Goal: Information Seeking & Learning: Learn about a topic

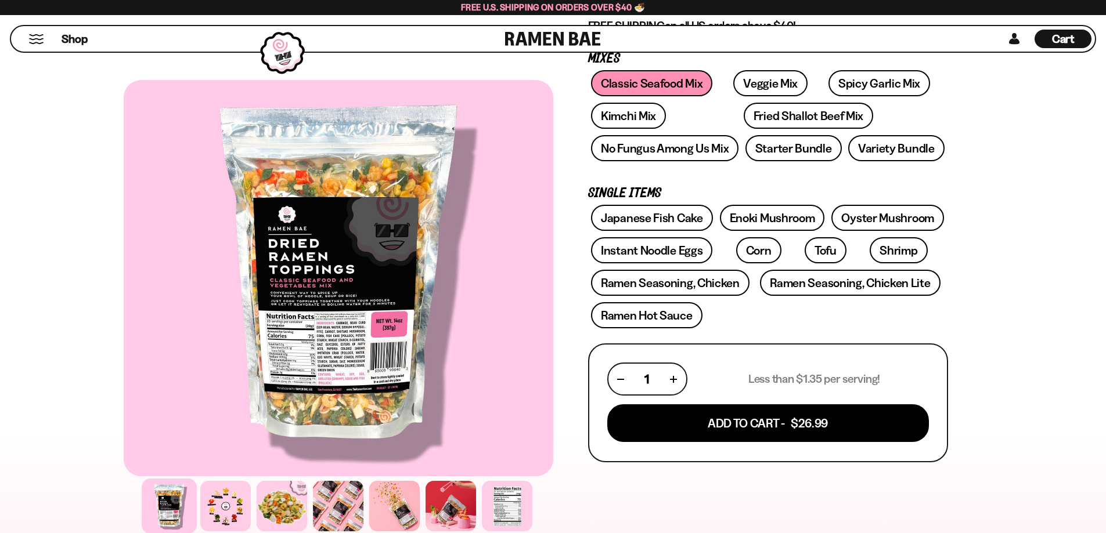
scroll to position [193, 0]
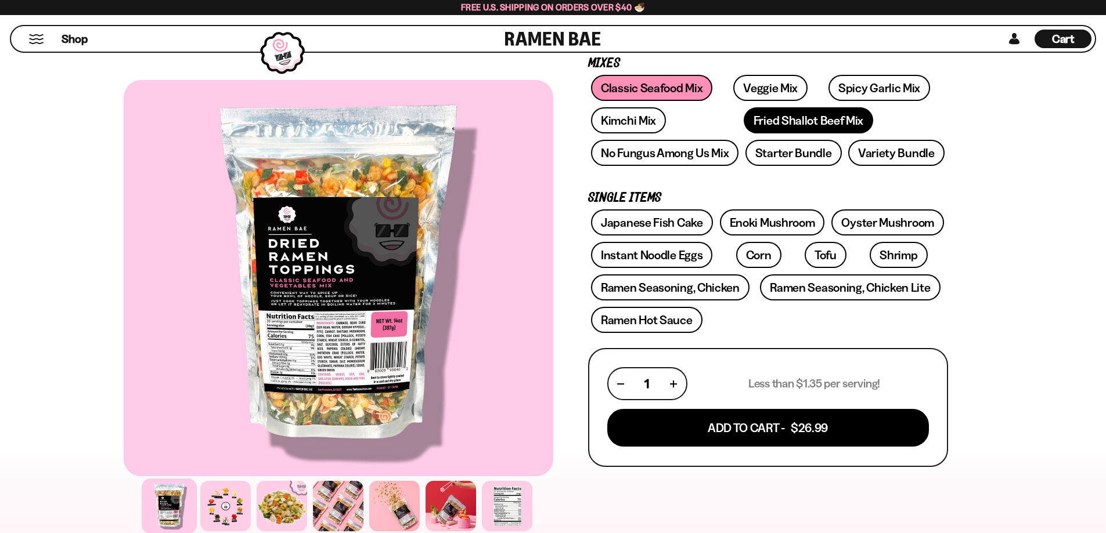
click at [743, 116] on link "Fried Shallot Beef Mix" at bounding box center [807, 120] width 129 height 26
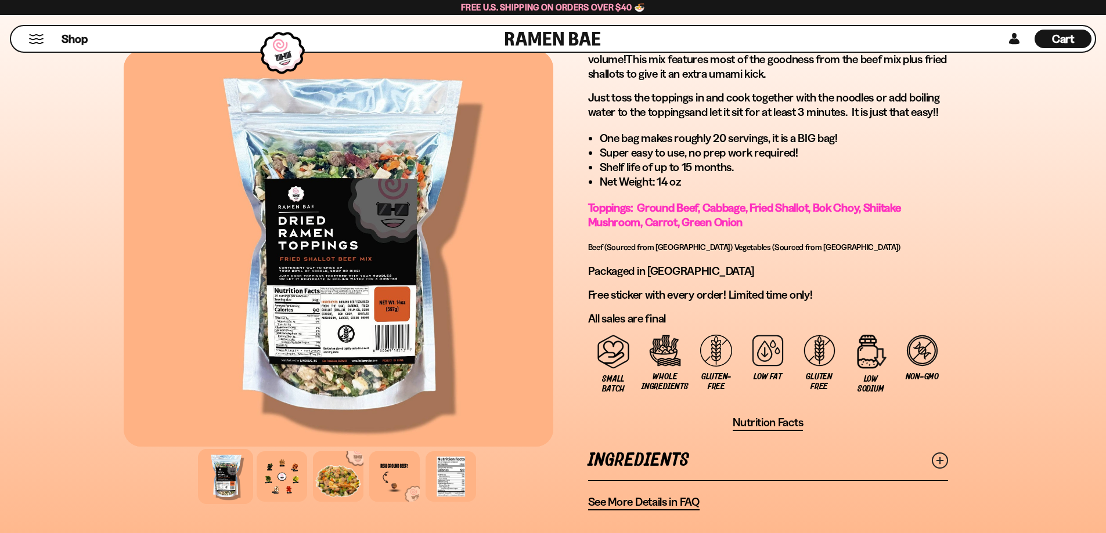
scroll to position [677, 0]
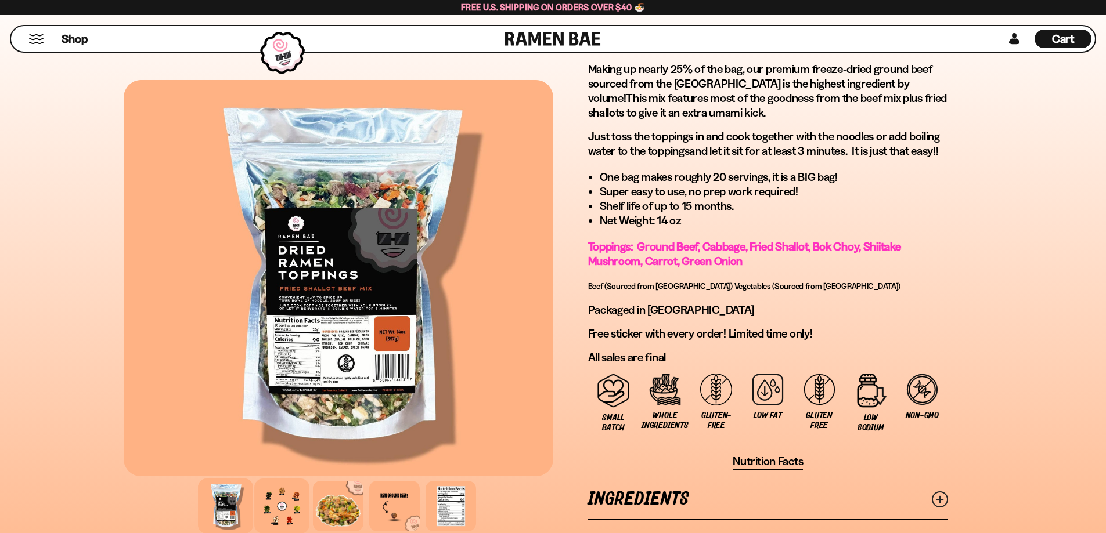
click at [291, 509] on div at bounding box center [281, 506] width 55 height 55
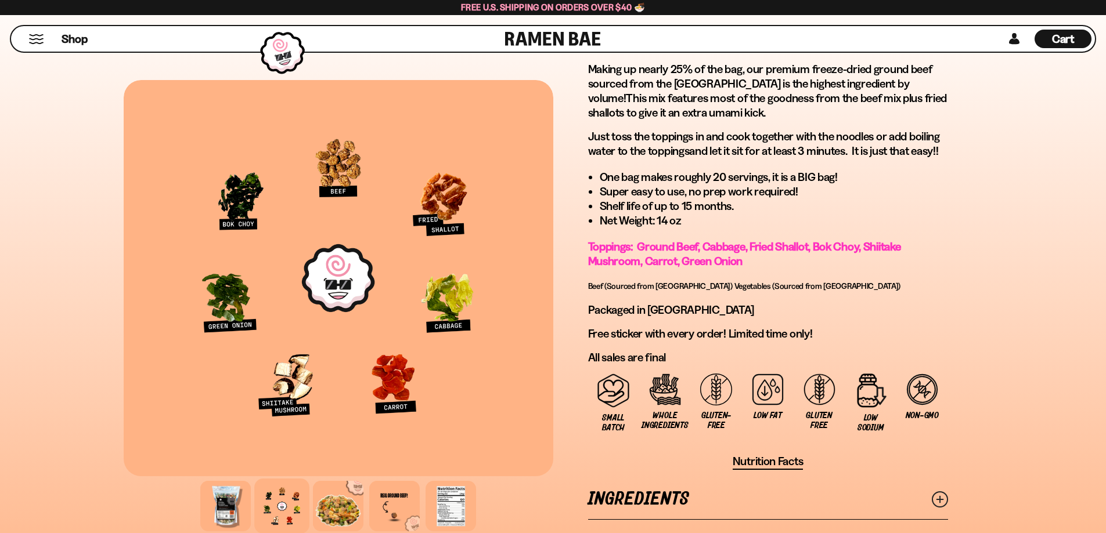
drag, startPoint x: 73, startPoint y: 27, endPoint x: 77, endPoint y: 40, distance: 14.0
click at [73, 27] on li "Shop" at bounding box center [75, 39] width 26 height 26
click at [78, 41] on span "Shop" at bounding box center [74, 38] width 28 height 17
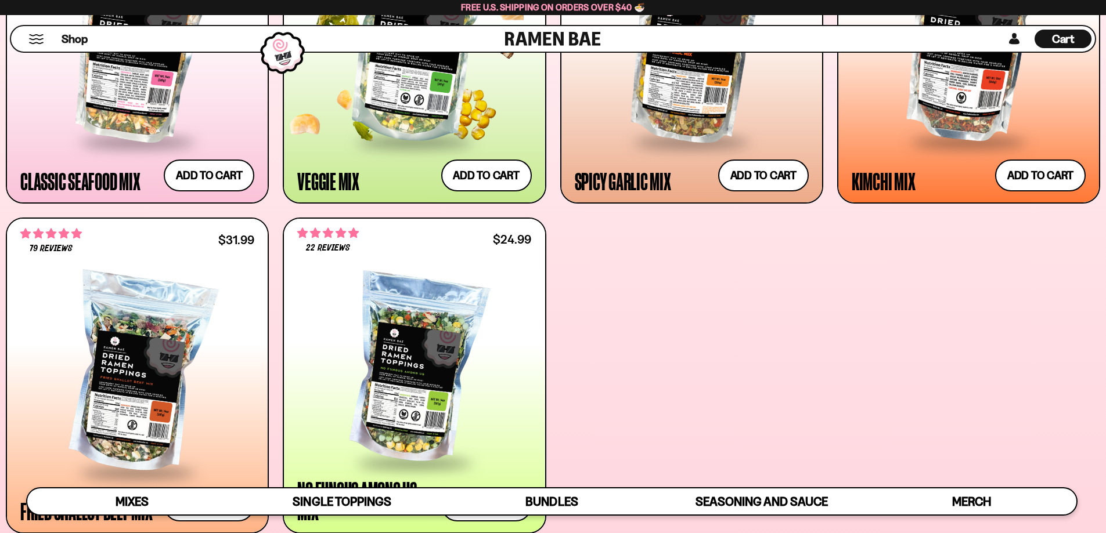
scroll to position [774, 0]
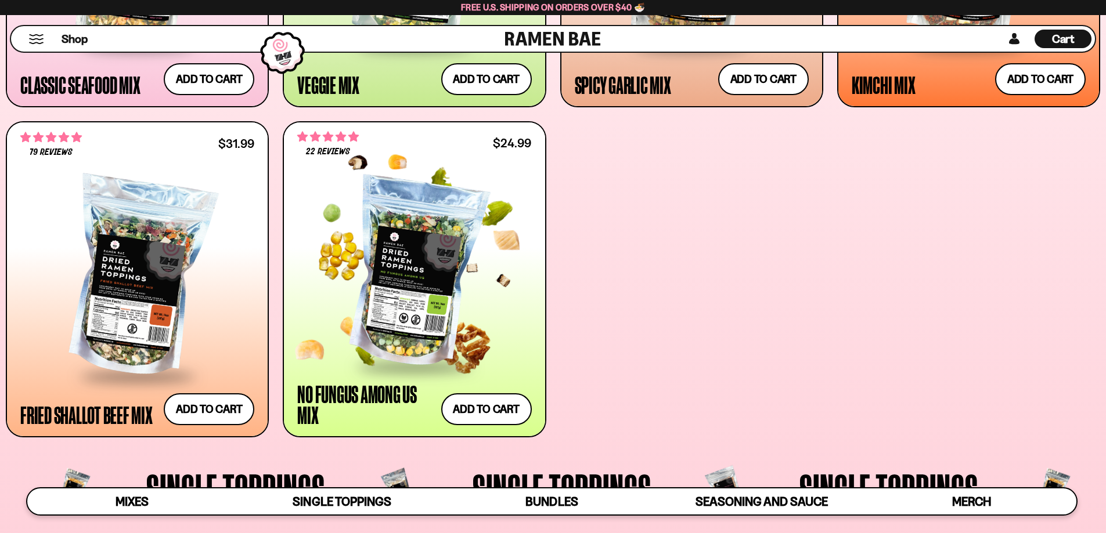
click at [396, 248] on div at bounding box center [414, 272] width 234 height 185
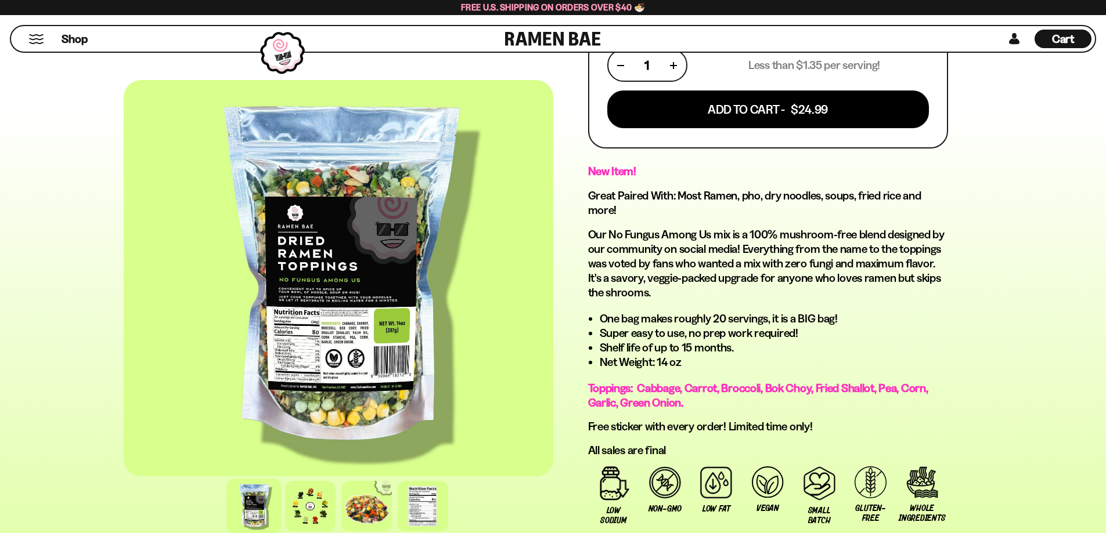
scroll to position [483, 0]
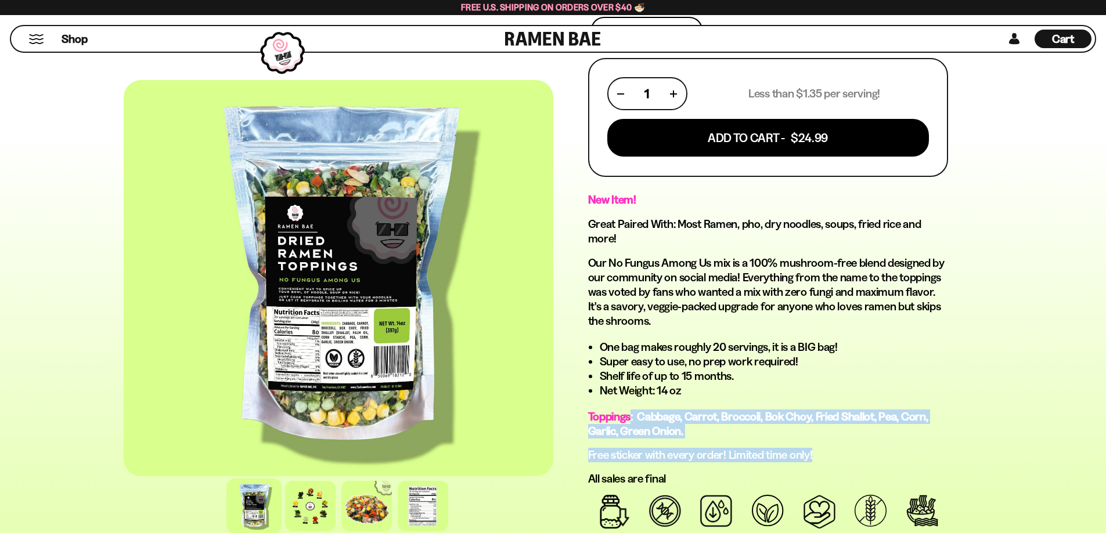
drag, startPoint x: 658, startPoint y: 418, endPoint x: 936, endPoint y: 443, distance: 278.6
click at [936, 443] on div "New Item! Great Paired With: Most Ramen, pho, dry noodles, soups, fried rice an…" at bounding box center [768, 339] width 360 height 293
click at [860, 429] on p "Toppings: Cabbage, Carrot, Broccoli, Bok Choy, Fried Shallot, Pea, Corn, Garlic…" at bounding box center [768, 424] width 360 height 29
click at [749, 411] on span "Toppings: Cabbage, Carrot, Broccoli, Bok Choy, Fried Shallot, Pea, Corn, Garlic…" at bounding box center [758, 424] width 340 height 28
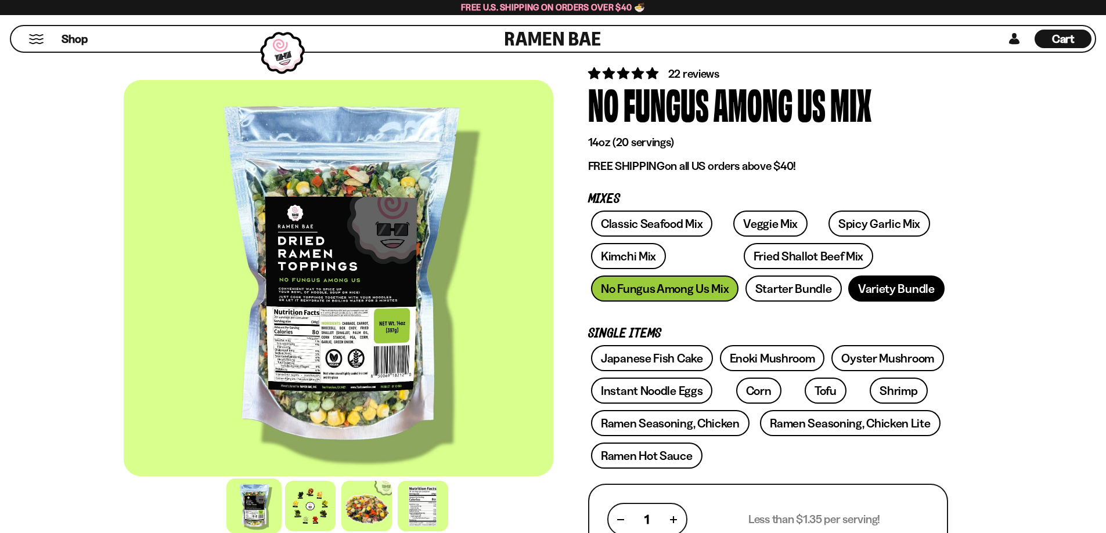
scroll to position [97, 0]
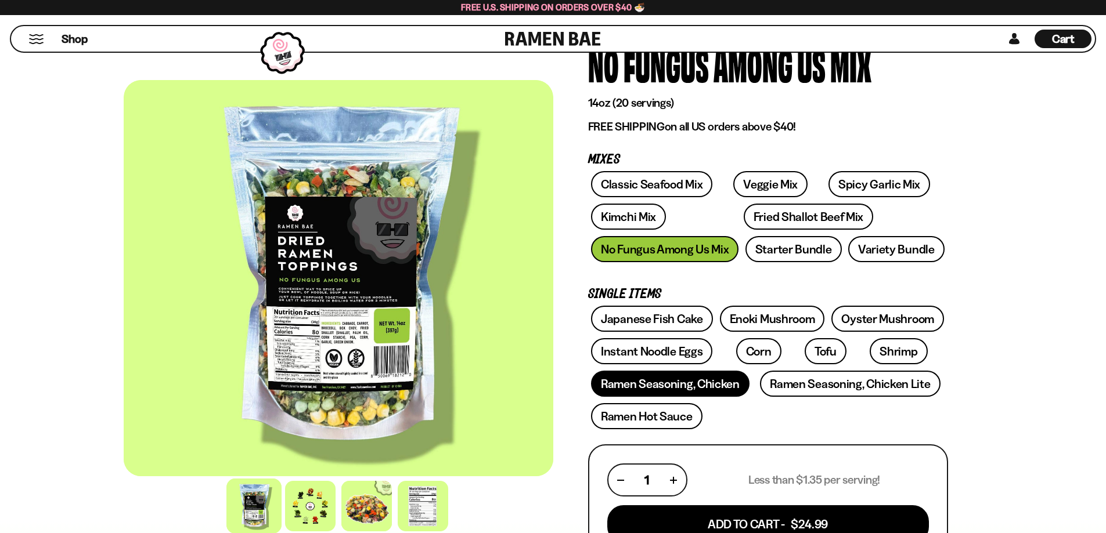
click at [699, 382] on link "Ramen Seasoning, Chicken" at bounding box center [670, 384] width 158 height 26
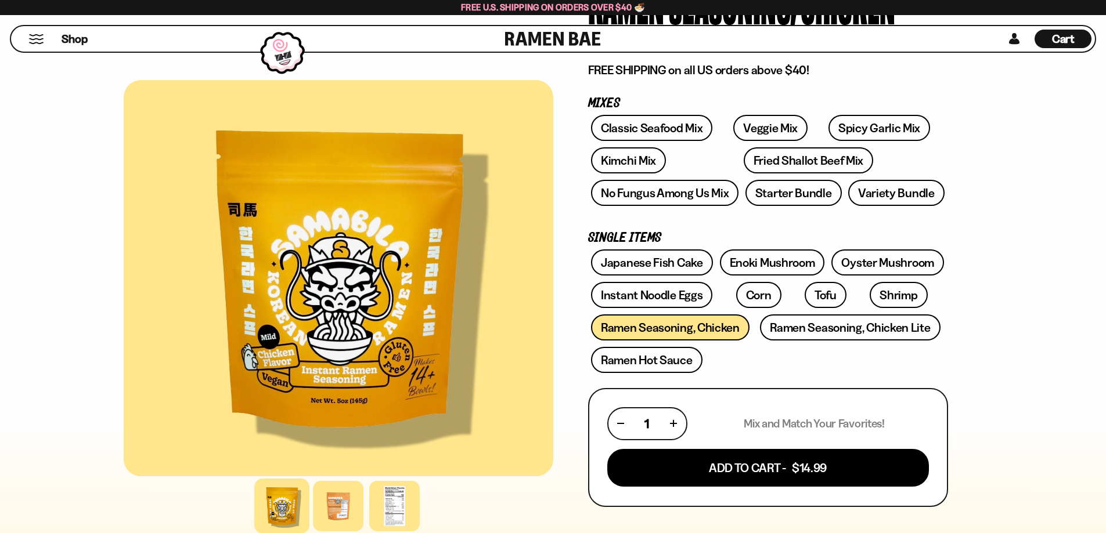
scroll to position [193, 0]
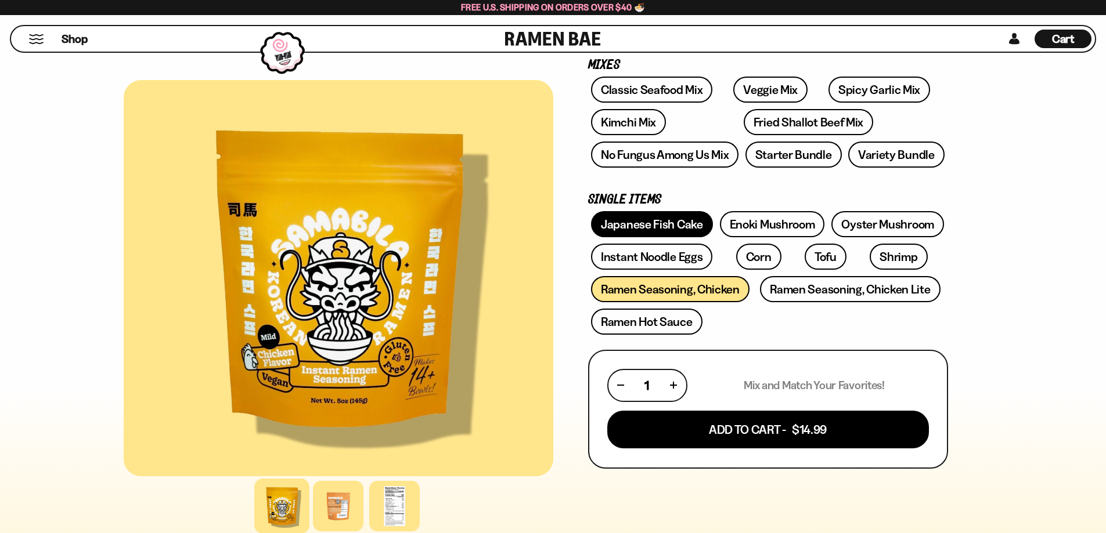
click at [629, 228] on link "Japanese Fish Cake" at bounding box center [652, 224] width 122 height 26
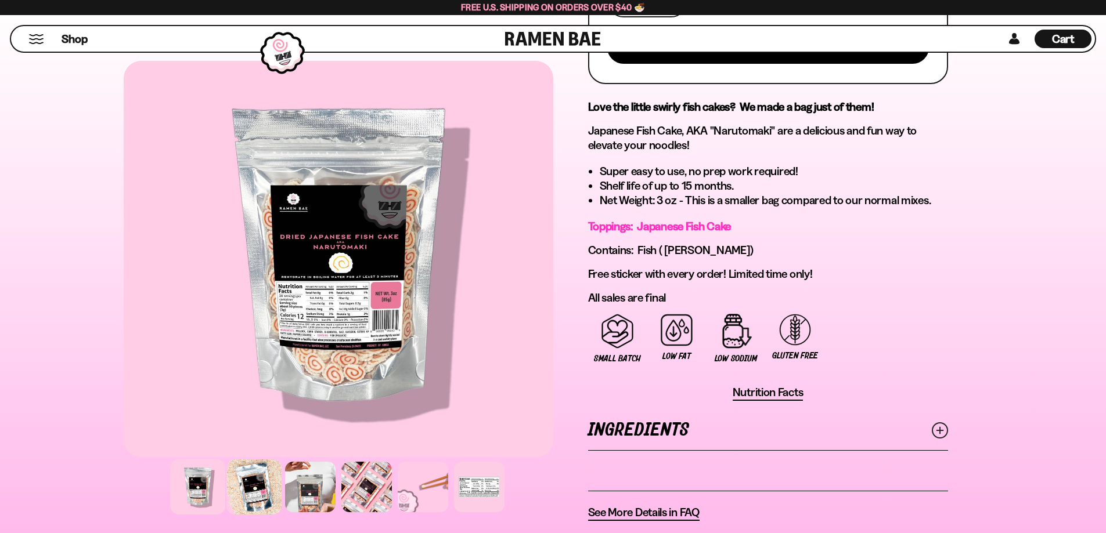
scroll to position [580, 0]
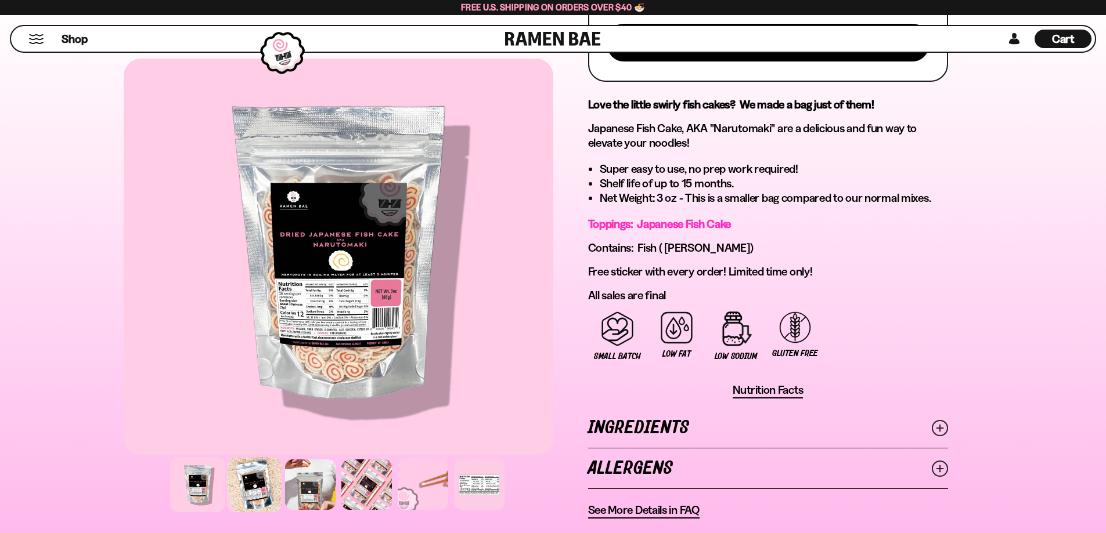
click at [267, 487] on div at bounding box center [253, 484] width 55 height 55
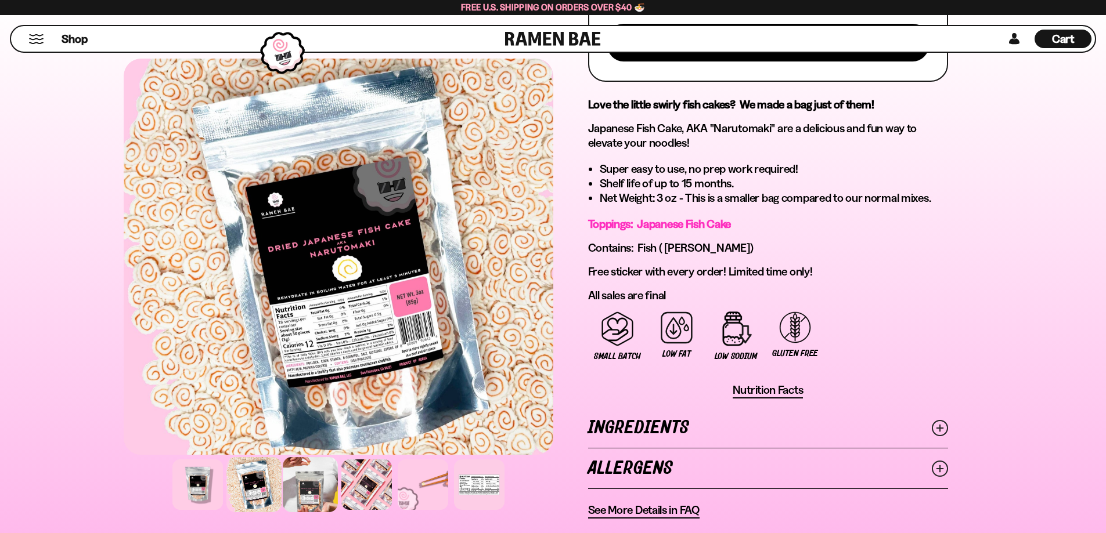
click at [312, 488] on div at bounding box center [310, 484] width 55 height 55
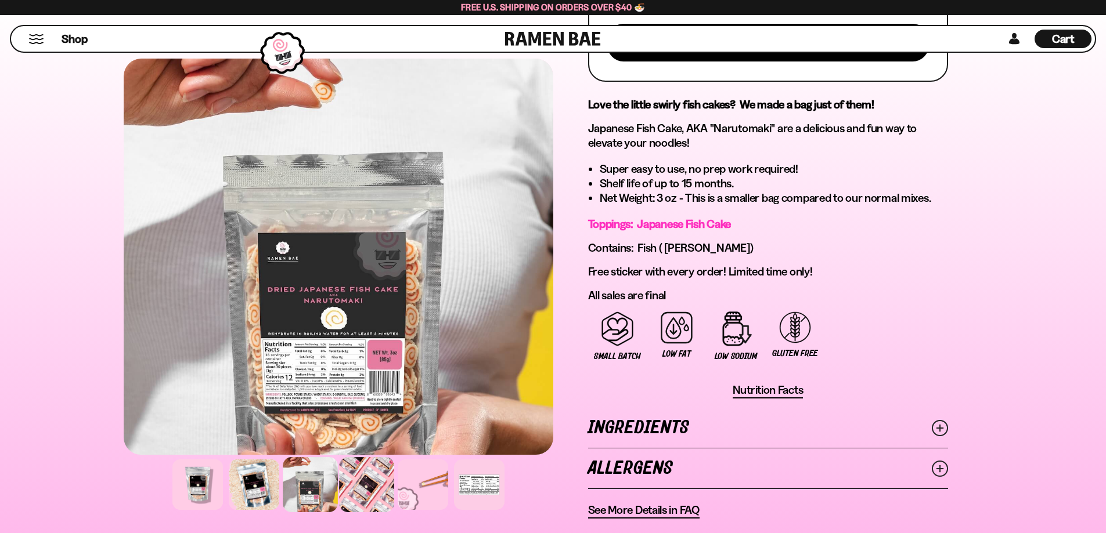
drag, startPoint x: 363, startPoint y: 491, endPoint x: 381, endPoint y: 490, distance: 18.0
click at [364, 491] on div at bounding box center [366, 484] width 55 height 55
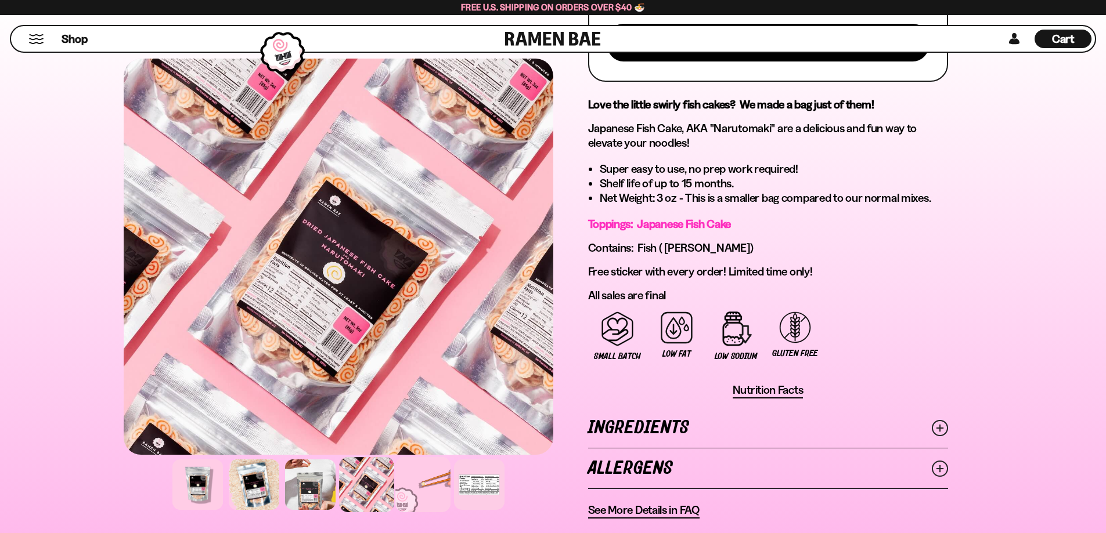
click at [405, 492] on div at bounding box center [422, 484] width 55 height 55
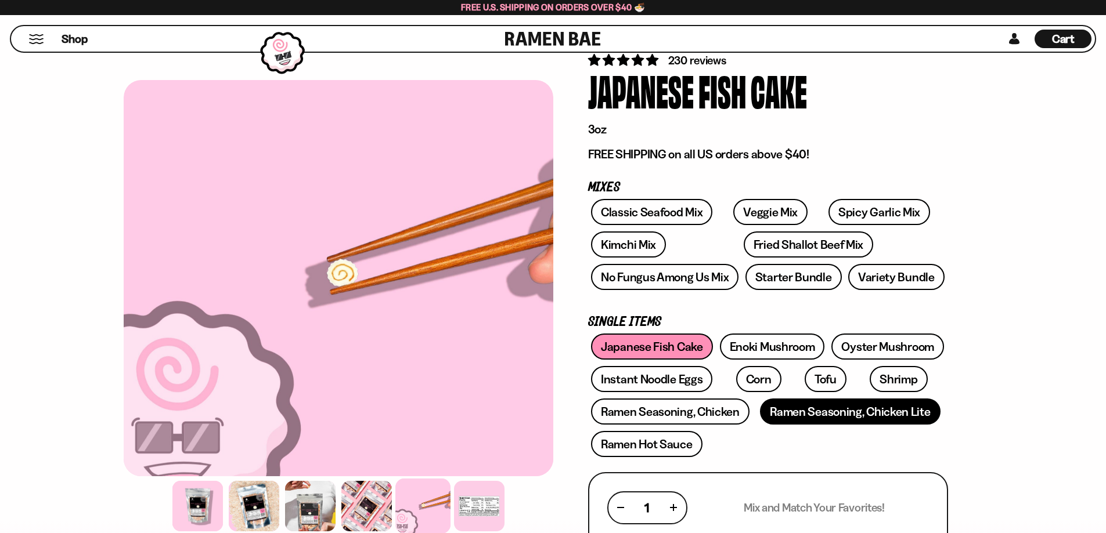
scroll to position [0, 0]
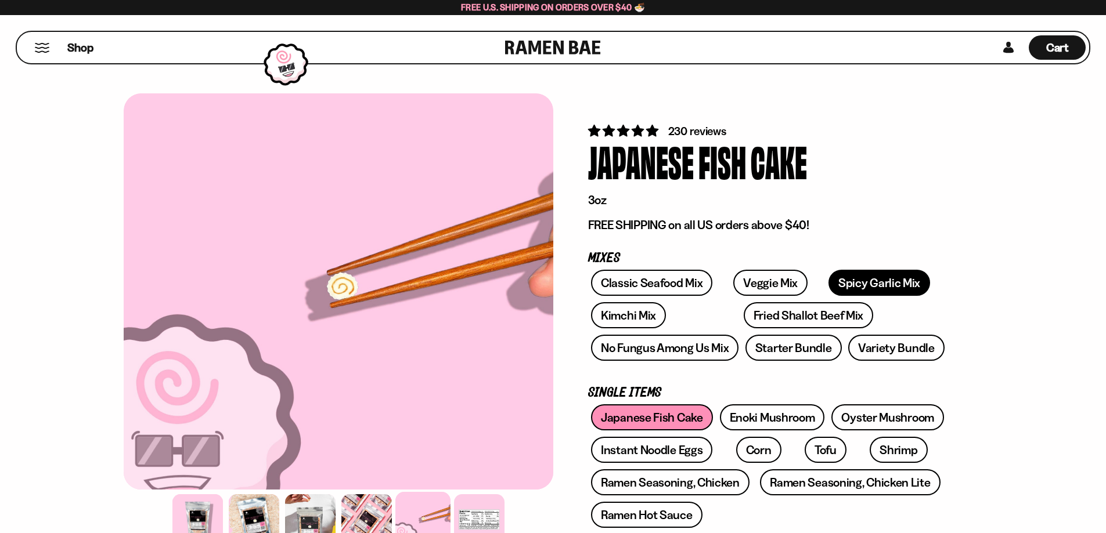
click at [845, 280] on link "Spicy Garlic Mix" at bounding box center [879, 283] width 102 height 26
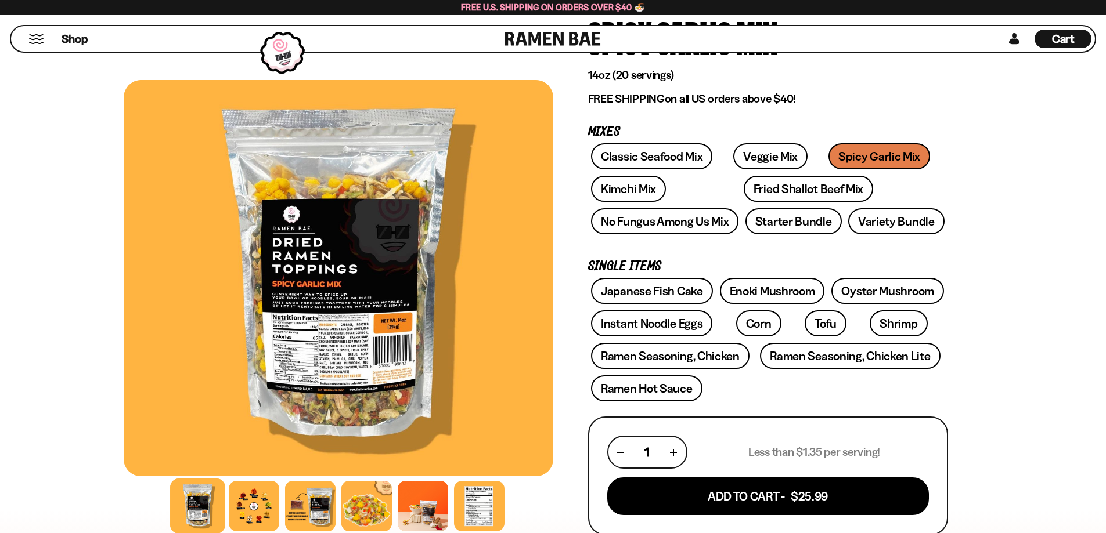
scroll to position [97, 0]
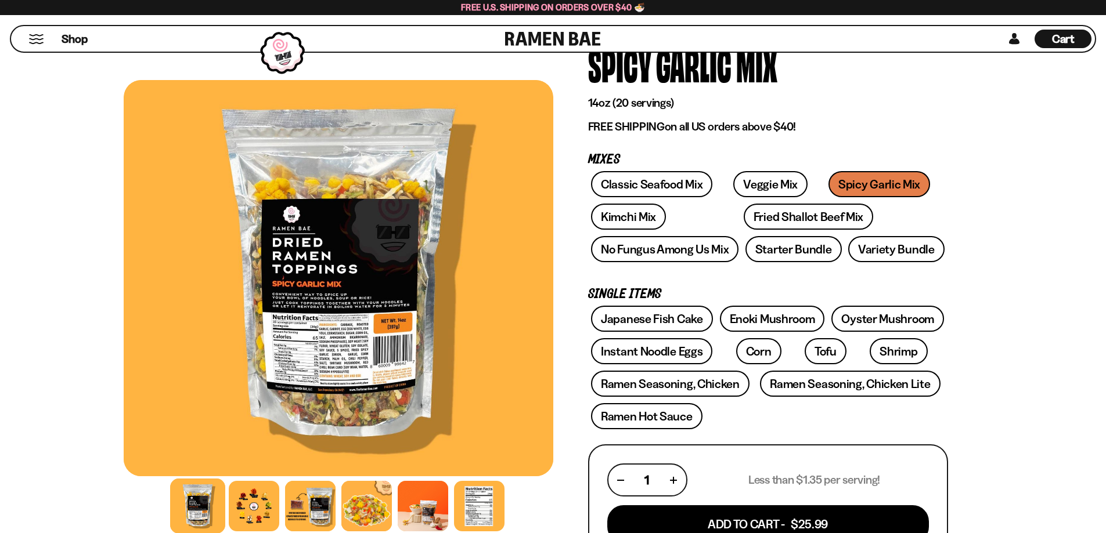
click at [93, 39] on div "Shop" at bounding box center [260, 39] width 490 height 26
drag, startPoint x: 65, startPoint y: 41, endPoint x: 44, endPoint y: 43, distance: 21.5
click at [64, 41] on span "Shop" at bounding box center [74, 38] width 28 height 17
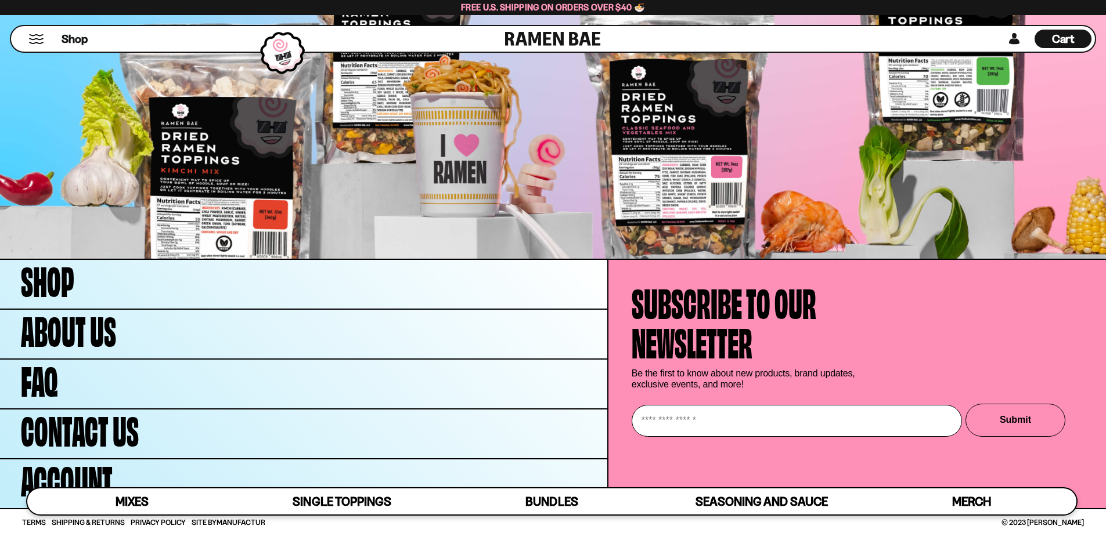
scroll to position [4653, 0]
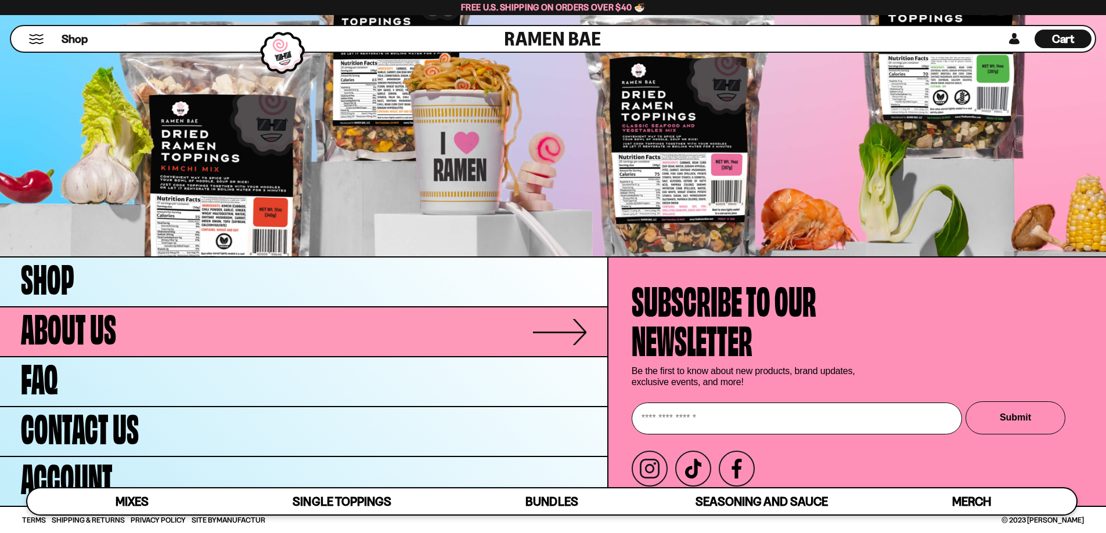
click at [461, 322] on link "About Us" at bounding box center [303, 332] width 607 height 49
